Goal: Task Accomplishment & Management: Use online tool/utility

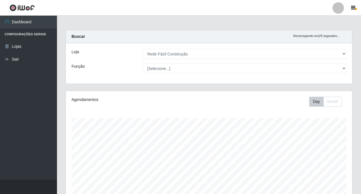
select select "318"
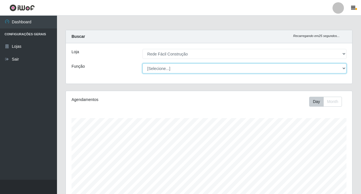
click at [339, 69] on select "[Selecione...] ASG ASG + ASG ++ Auxiliar de Estoque Auxiliar de Estoque + Auxil…" at bounding box center [244, 68] width 204 height 10
click at [142, 63] on select "[Selecione...] ASG ASG + ASG ++ Auxiliar de Estoque Auxiliar de Estoque + Auxil…" at bounding box center [244, 68] width 204 height 10
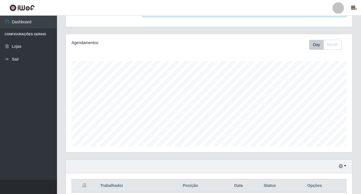
scroll to position [112, 0]
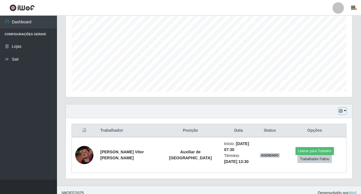
click at [341, 113] on icon "button" at bounding box center [341, 111] width 4 height 4
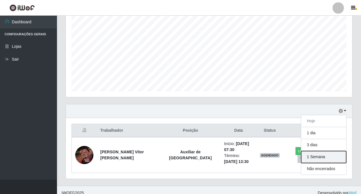
click at [313, 161] on button "1 Semana" at bounding box center [323, 157] width 45 height 12
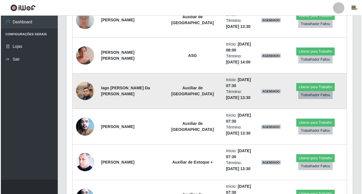
scroll to position [367, 0]
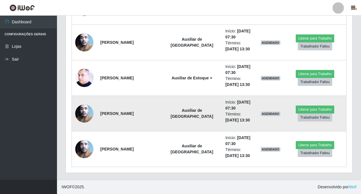
click at [81, 112] on img at bounding box center [84, 113] width 18 height 24
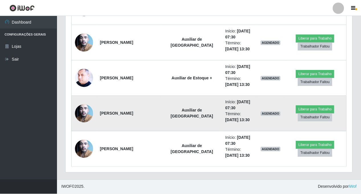
scroll to position [118, 286]
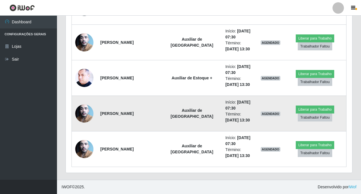
click at [82, 112] on img at bounding box center [84, 113] width 18 height 24
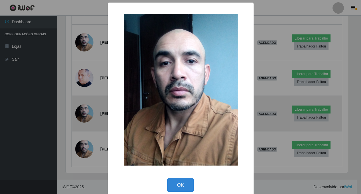
scroll to position [118, 283]
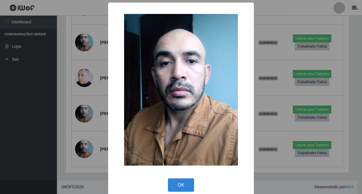
click at [91, 82] on div "× OK Cancel" at bounding box center [181, 97] width 362 height 194
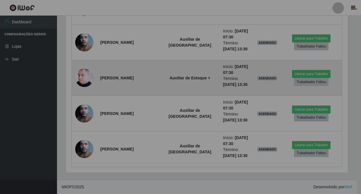
scroll to position [118, 286]
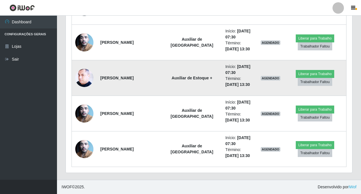
click at [89, 77] on img at bounding box center [84, 78] width 18 height 23
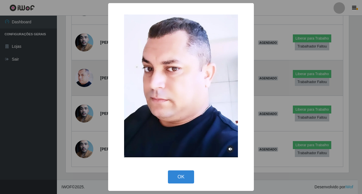
click at [89, 77] on div "× OK Cancel" at bounding box center [181, 97] width 362 height 194
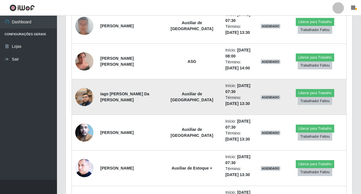
scroll to position [282, 0]
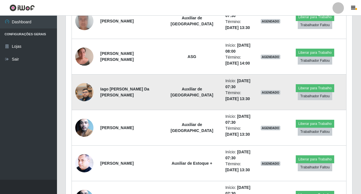
click at [81, 90] on img at bounding box center [84, 92] width 18 height 32
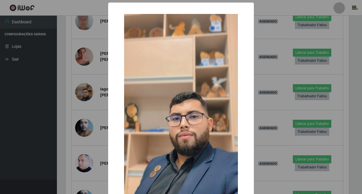
click at [103, 92] on div "× OK Cancel" at bounding box center [181, 97] width 362 height 194
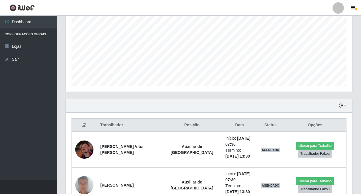
scroll to position [111, 0]
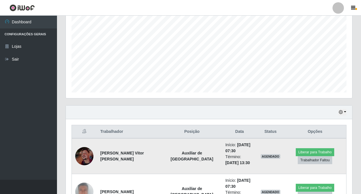
click at [90, 150] on img at bounding box center [84, 156] width 18 height 18
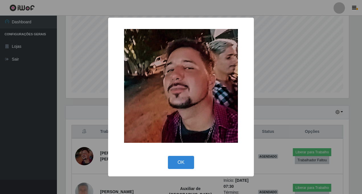
click at [292, 71] on div "× OK Cancel" at bounding box center [181, 97] width 362 height 194
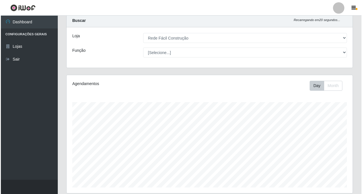
scroll to position [171, 0]
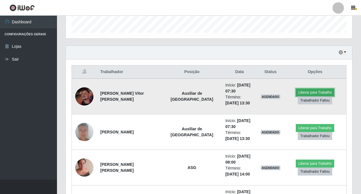
click at [302, 91] on button "Liberar para Trabalho" at bounding box center [315, 93] width 38 height 8
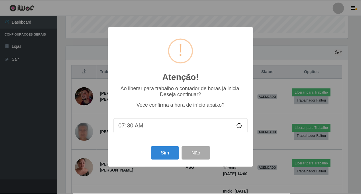
scroll to position [118, 283]
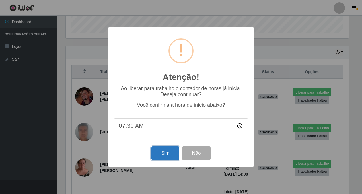
click at [166, 154] on button "Sim" at bounding box center [165, 153] width 28 height 13
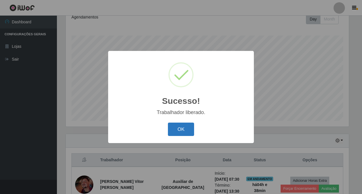
click at [183, 126] on button "OK" at bounding box center [181, 129] width 26 height 13
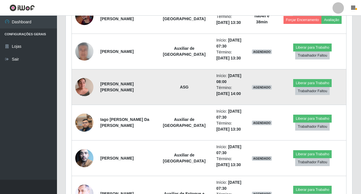
scroll to position [310, 0]
